Goal: Information Seeking & Learning: Learn about a topic

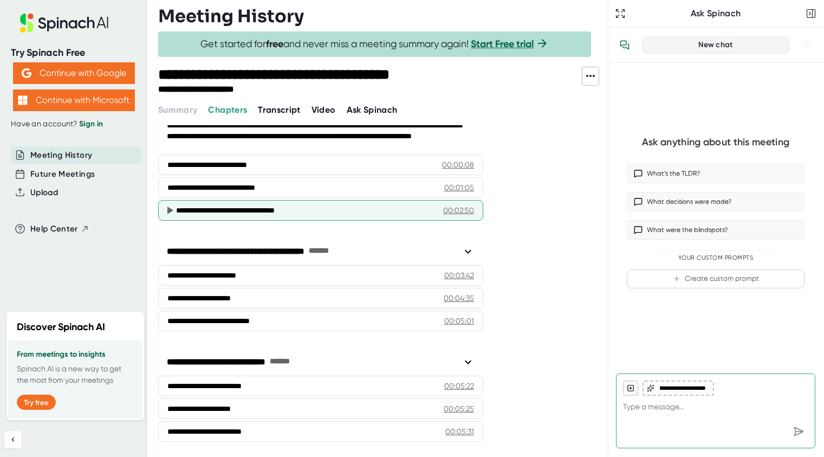
scroll to position [69, 0]
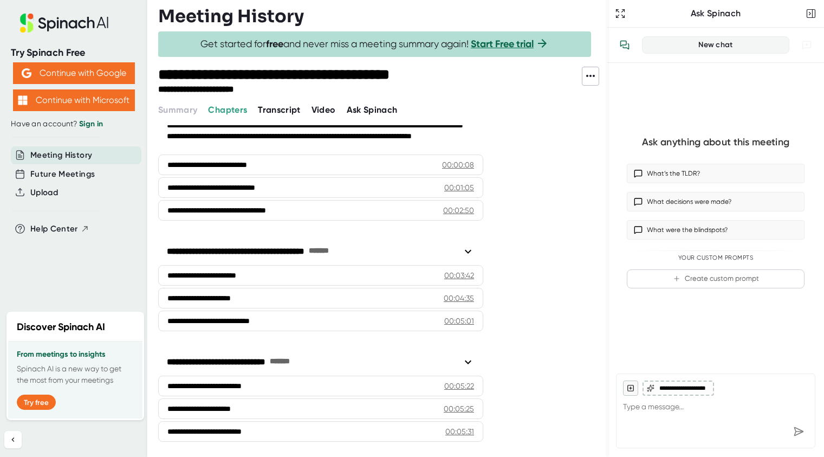
click at [468, 362] on icon at bounding box center [468, 362] width 7 height 4
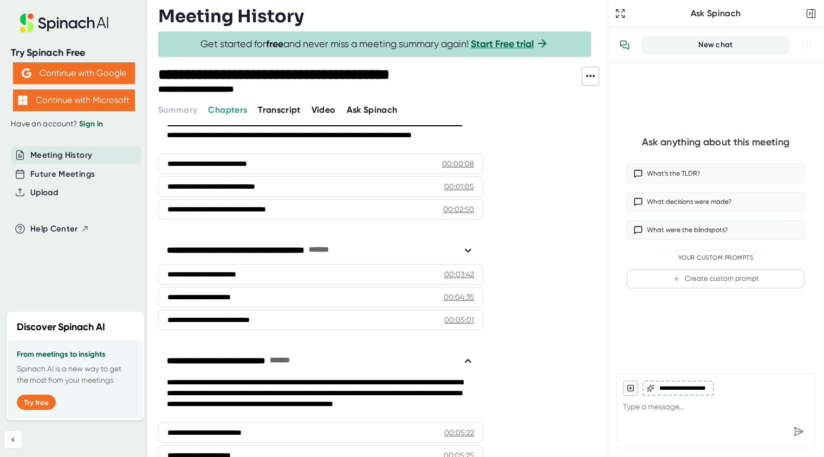
click at [467, 361] on icon at bounding box center [468, 361] width 7 height 4
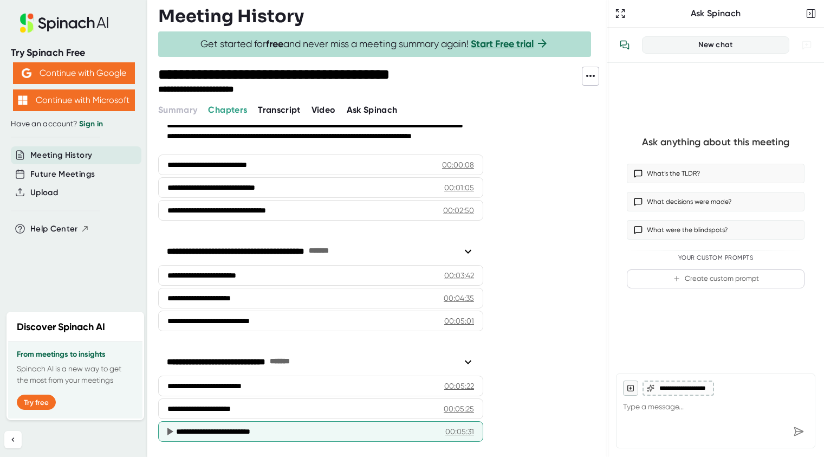
click at [255, 431] on div "**********" at bounding box center [306, 431] width 261 height 11
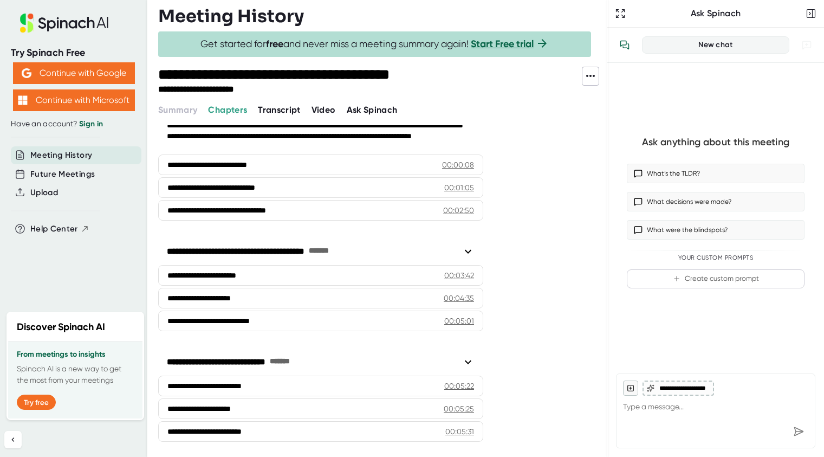
click at [591, 78] on icon at bounding box center [590, 75] width 13 height 13
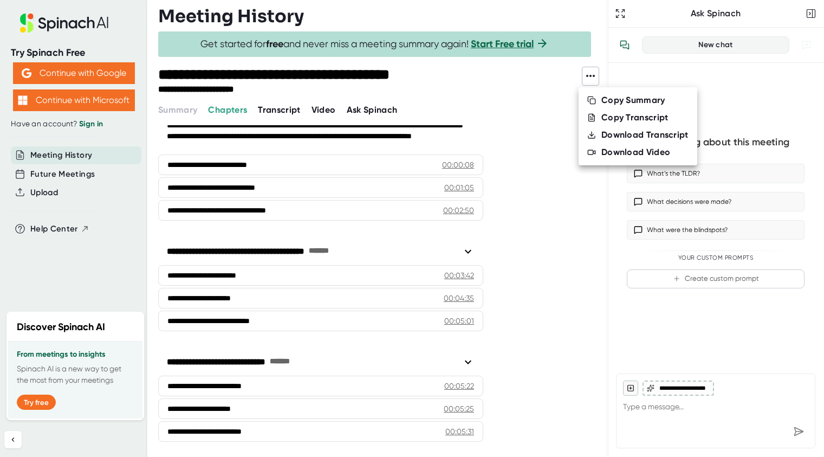
click at [593, 133] on icon at bounding box center [591, 135] width 9 height 9
